Goal: Task Accomplishment & Management: Manage account settings

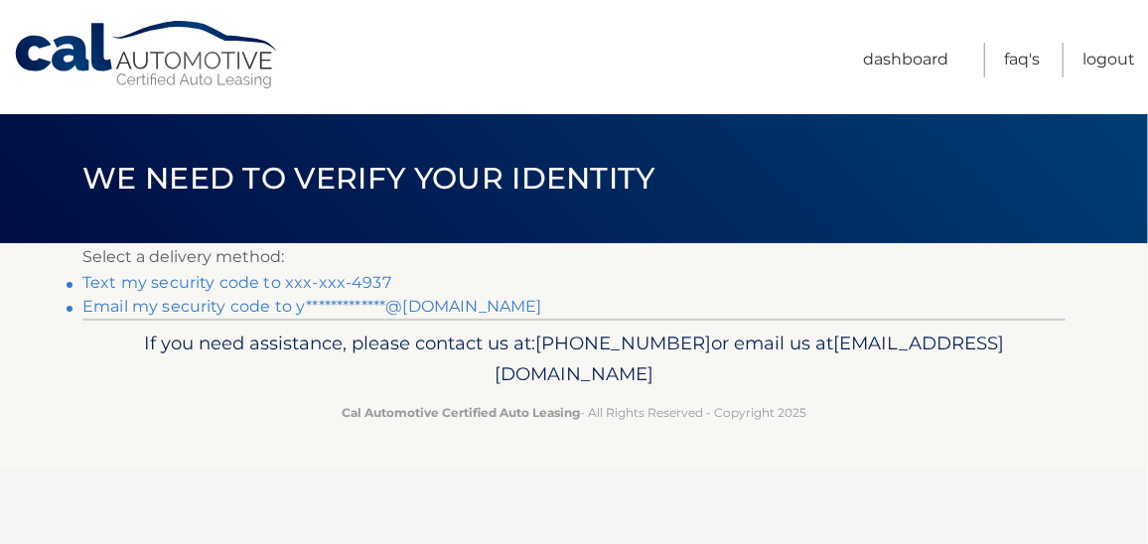
click at [310, 284] on link "Text my security code to xxx-xxx-4937" at bounding box center [236, 282] width 309 height 19
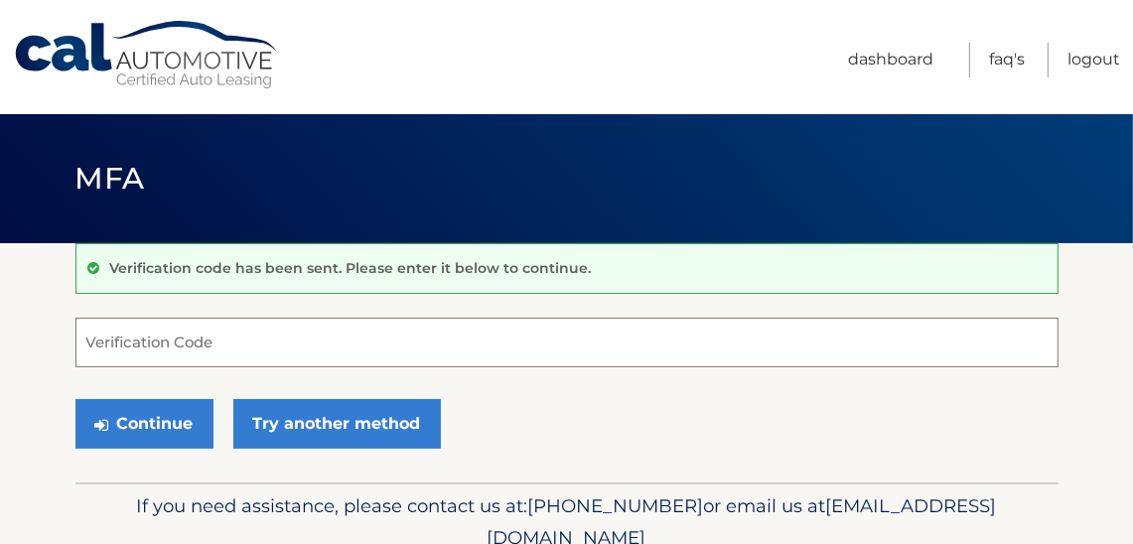
click at [211, 348] on input "Verification Code" at bounding box center [566, 343] width 983 height 50
click at [189, 355] on input "Verification Code" at bounding box center [566, 343] width 983 height 50
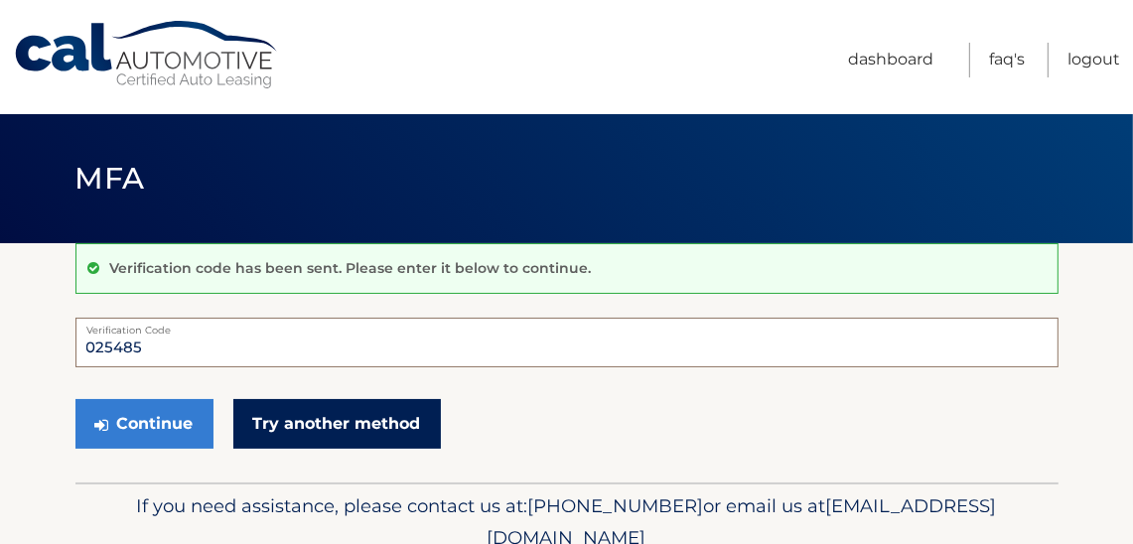
type input "025485"
click at [75, 399] on button "Continue" at bounding box center [144, 424] width 138 height 50
